Goal: Entertainment & Leisure: Consume media (video, audio)

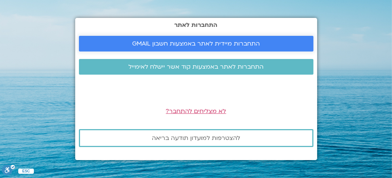
click at [165, 41] on span "התחברות מיידית לאתר באמצעות חשבון GMAIL" at bounding box center [196, 43] width 128 height 7
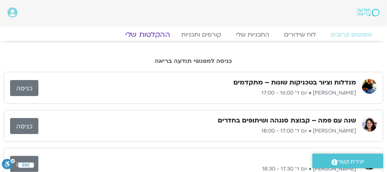
click at [155, 35] on link "ההקלטות שלי" at bounding box center [147, 34] width 63 height 9
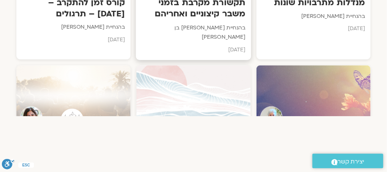
scroll to position [596, 0]
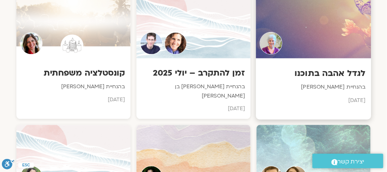
click at [318, 67] on h3 "לגדל אהבה בתוכנו" at bounding box center [314, 73] width 104 height 12
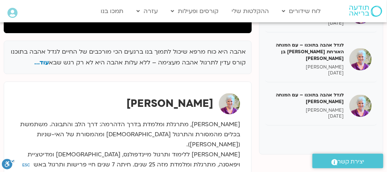
scroll to position [186, 0]
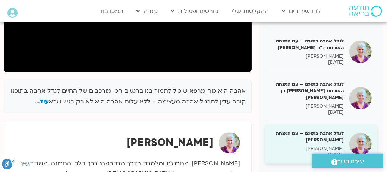
click at [319, 130] on h5 "לגדל אהבה בתוכנו – עם המנחה [PERSON_NAME]" at bounding box center [307, 136] width 73 height 13
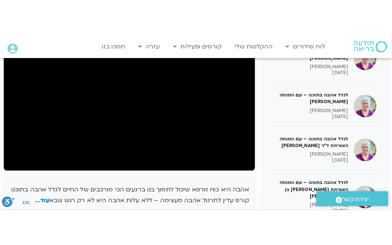
scroll to position [126, 0]
